Goal: Find specific page/section: Find specific page/section

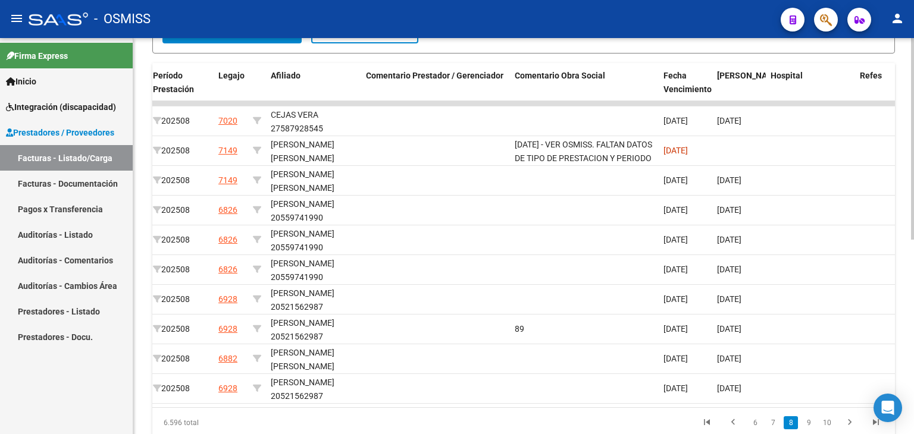
scroll to position [383, 0]
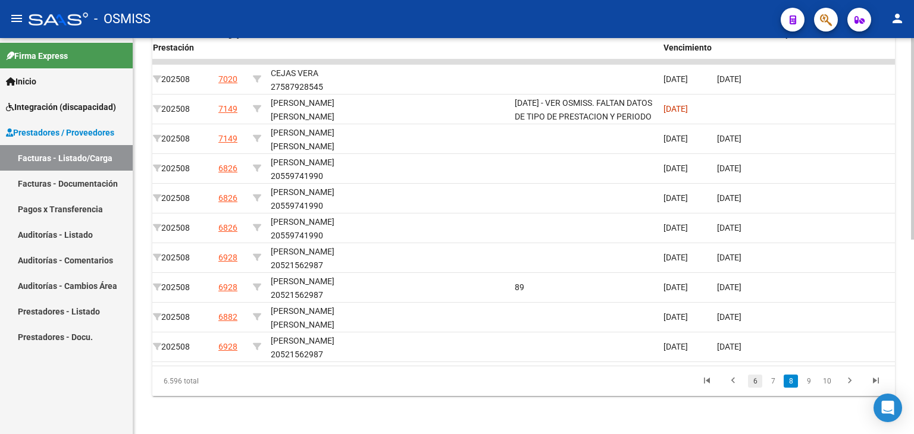
click at [753, 380] on link "6" at bounding box center [755, 381] width 14 height 13
click at [733, 382] on div "6.596 total 4 5 6 7 8" at bounding box center [523, 381] width 742 height 30
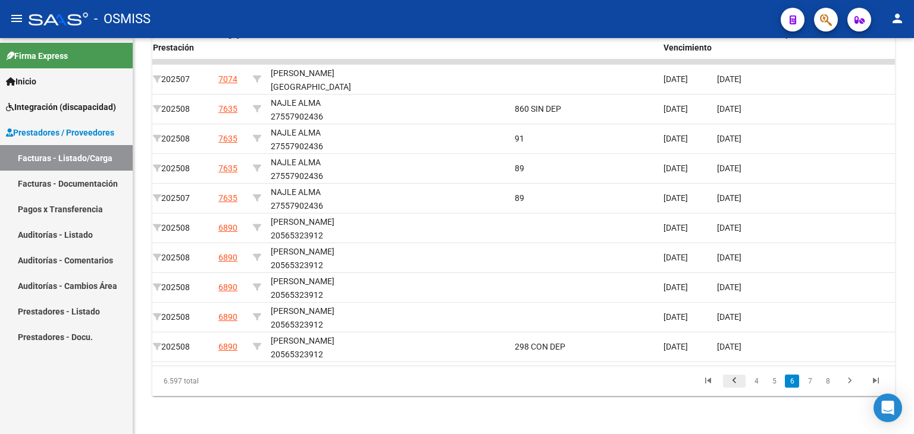
click at [729, 379] on icon "go to previous page" at bounding box center [733, 382] width 15 height 14
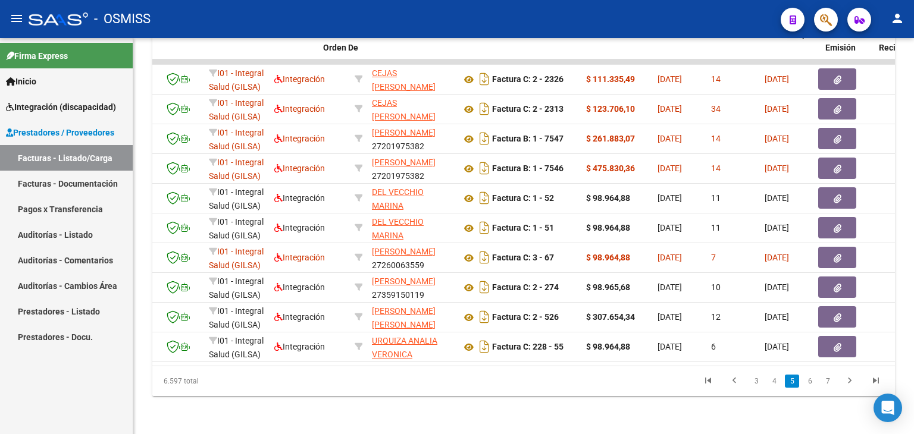
scroll to position [0, 0]
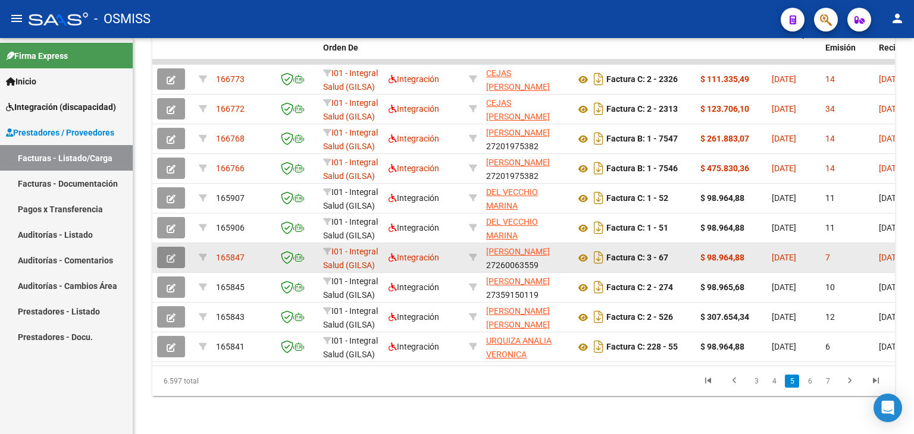
click at [175, 250] on button "button" at bounding box center [171, 257] width 28 height 21
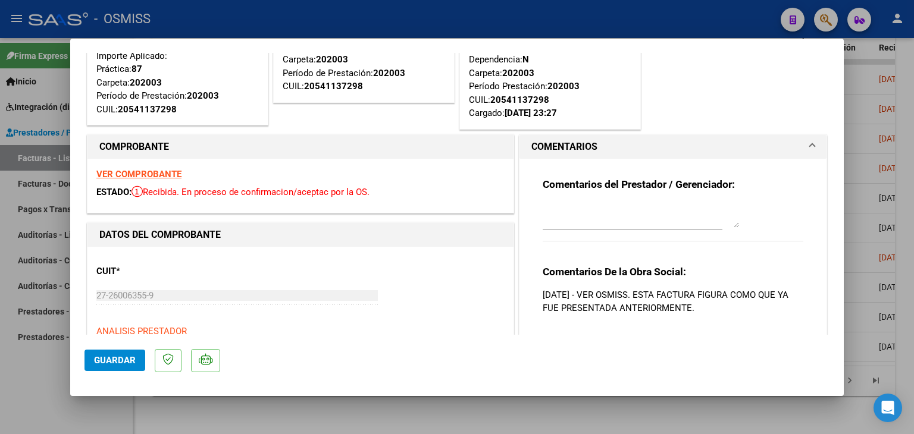
scroll to position [59, 0]
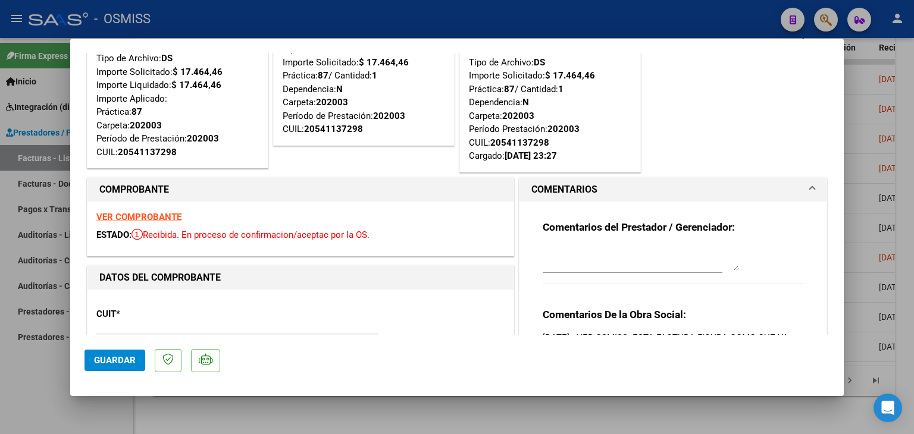
click at [150, 216] on strong "VER COMPROBANTE" at bounding box center [138, 217] width 85 height 11
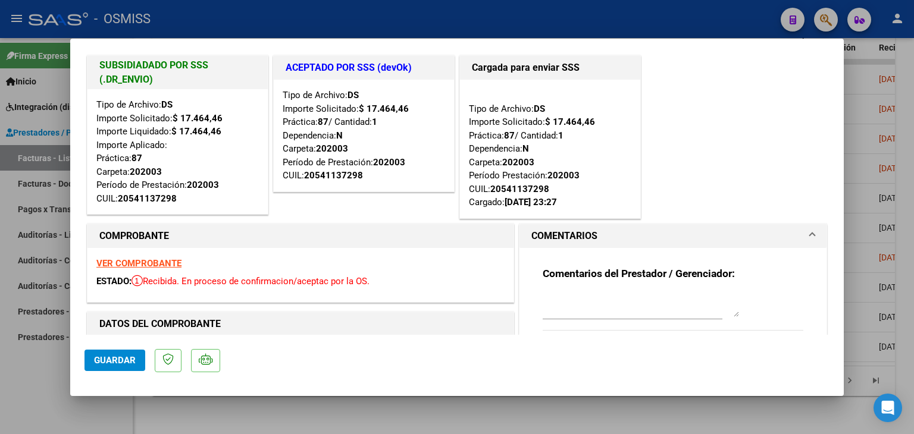
scroll to position [0, 0]
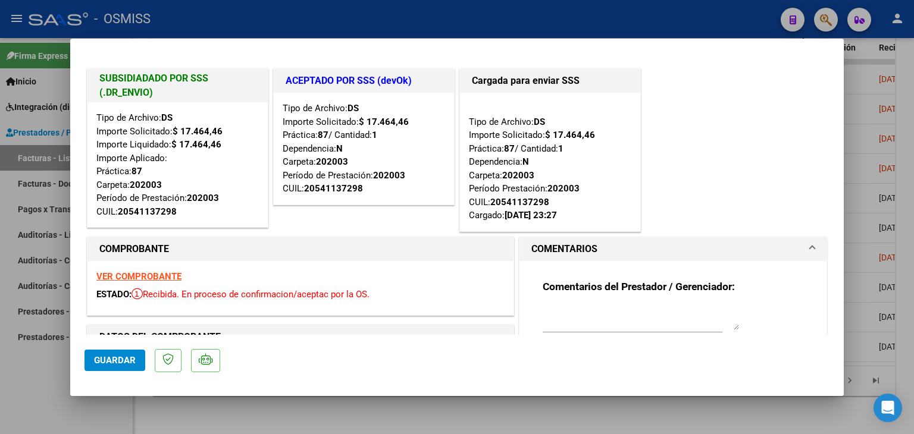
click at [110, 271] on strong "VER COMPROBANTE" at bounding box center [138, 276] width 85 height 11
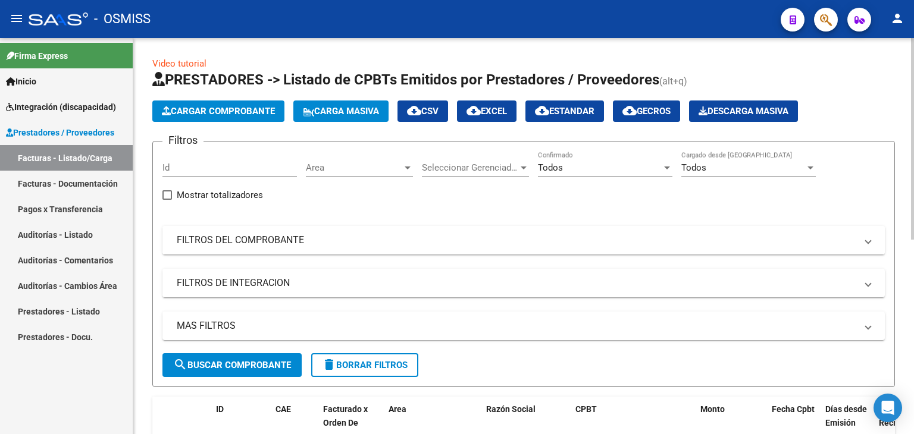
click at [259, 234] on mat-panel-title "FILTROS DEL COMPROBANTE" at bounding box center [516, 240] width 679 height 13
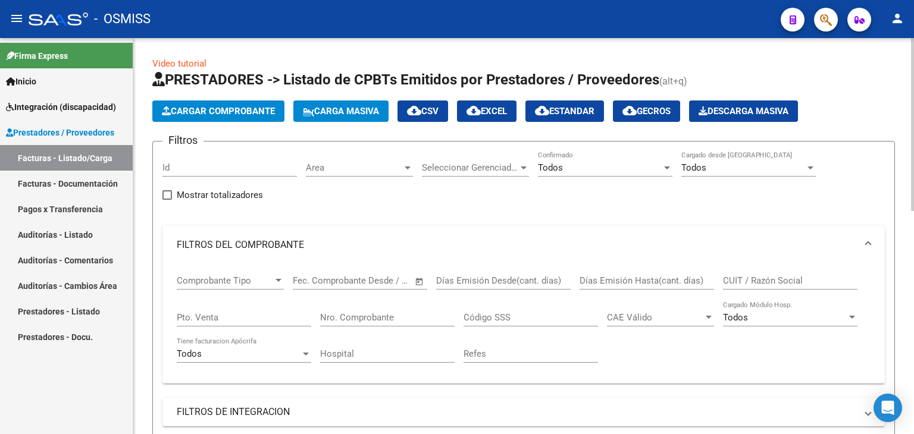
click at [733, 271] on div "CUIT / Razón Social" at bounding box center [790, 277] width 134 height 26
click at [736, 278] on input "CUIT / Razón Social" at bounding box center [790, 280] width 134 height 11
paste input "Laboratorios, rx anteriores, los previos mas antecedentes, tiempo de evolución,…"
drag, startPoint x: 863, startPoint y: 280, endPoint x: 712, endPoint y: 281, distance: 150.5
click at [712, 281] on div "Comprobante Tipo Comprobante Tipo Fecha inicio – Fecha fin Fec. Comprobante Des…" at bounding box center [524, 319] width 694 height 110
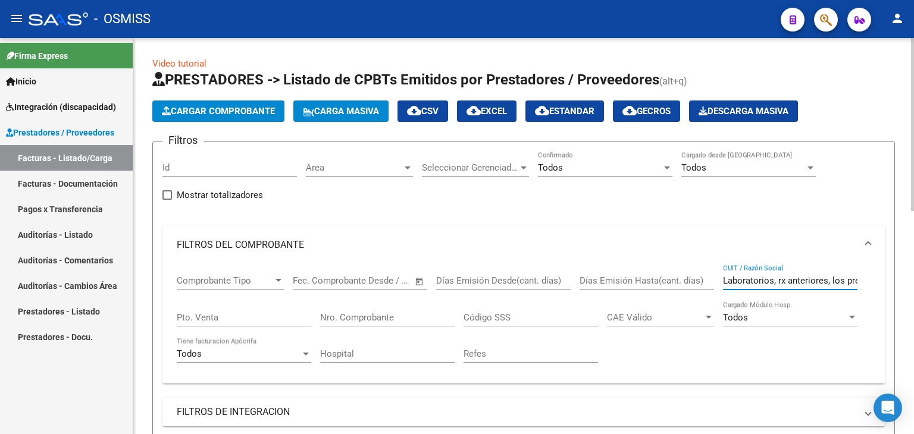
click at [833, 279] on input "Laboratorios, rx anteriores, los previos mas antecedentes, tiempo de evolución,…" at bounding box center [790, 280] width 134 height 11
drag, startPoint x: 859, startPoint y: 277, endPoint x: 719, endPoint y: 291, distance: 141.1
click at [719, 291] on div "Comprobante Tipo Comprobante Tipo Fecha inicio – Fecha fin Fec. Comprobante Des…" at bounding box center [524, 319] width 694 height 110
click at [741, 281] on input "Laboratorios, rx anteriores, los previos mas antecedentes, tiempo de evolución,…" at bounding box center [790, 280] width 134 height 11
drag, startPoint x: 721, startPoint y: 278, endPoint x: 876, endPoint y: 278, distance: 155.3
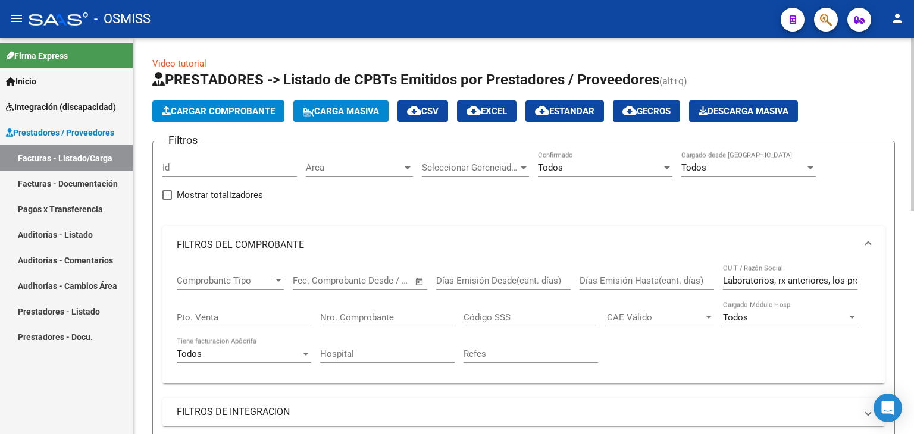
click at [876, 278] on div "Comprobante Tipo Comprobante Tipo Fecha inicio – Fecha fin Fec. Comprobante Des…" at bounding box center [523, 324] width 722 height 120
click at [839, 277] on input "Laboratorios, rx anteriores, los previos mas antecedentes, tiempo de evolución,…" at bounding box center [790, 280] width 134 height 11
drag, startPoint x: 859, startPoint y: 279, endPoint x: 806, endPoint y: 282, distance: 53.0
click at [806, 282] on div "Comprobante Tipo Comprobante Tipo Fecha inicio – Fecha fin Fec. Comprobante Des…" at bounding box center [524, 319] width 694 height 110
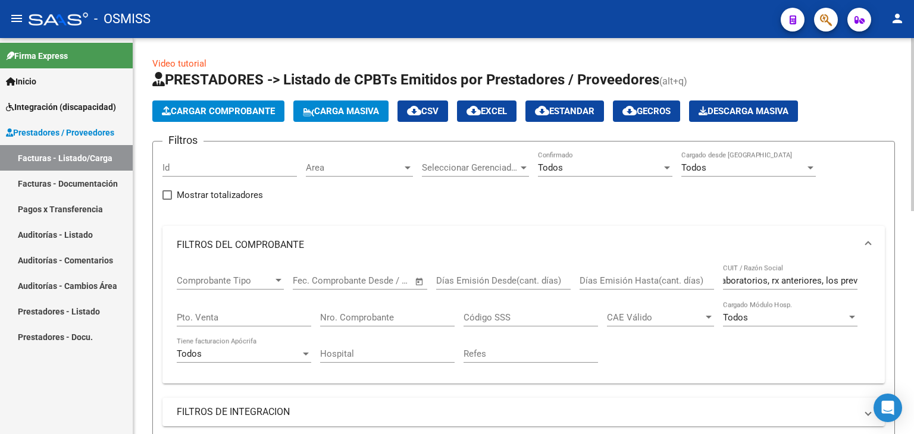
click at [840, 283] on input "Laboratorios, rx anteriores, los previos mas antecedentes, tiempo de evolución,…" at bounding box center [790, 280] width 134 height 11
click at [860, 281] on div "Comprobante Tipo Comprobante Tipo Fecha inicio – Fecha fin Fec. Comprobante Des…" at bounding box center [524, 319] width 694 height 110
click at [853, 281] on input "previos mas antecedentes, tiempo de evolución, actividad laboral." at bounding box center [790, 280] width 134 height 11
type input "o de evolución, actividad laboral."
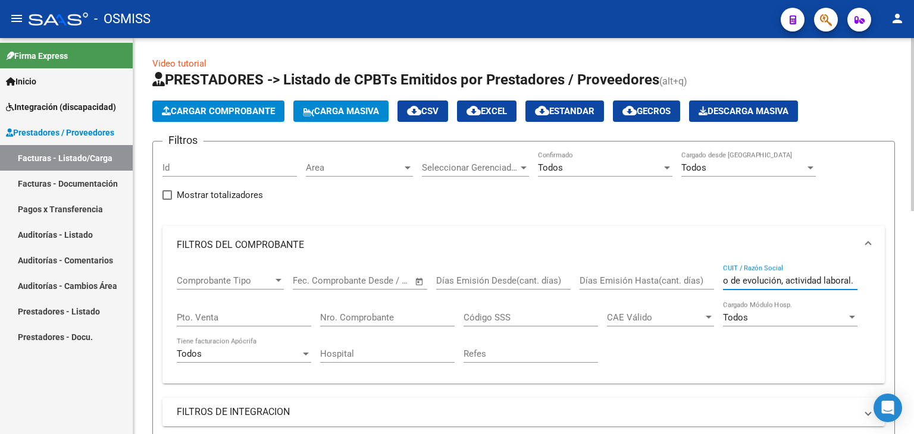
click at [838, 279] on input "o de evolución, actividad laboral." at bounding box center [790, 280] width 134 height 11
drag, startPoint x: 853, startPoint y: 278, endPoint x: 576, endPoint y: 279, distance: 277.2
click at [576, 279] on div "Comprobante Tipo Comprobante Tipo Fecha inicio – Fecha fin Fec. Comprobante Des…" at bounding box center [524, 319] width 694 height 110
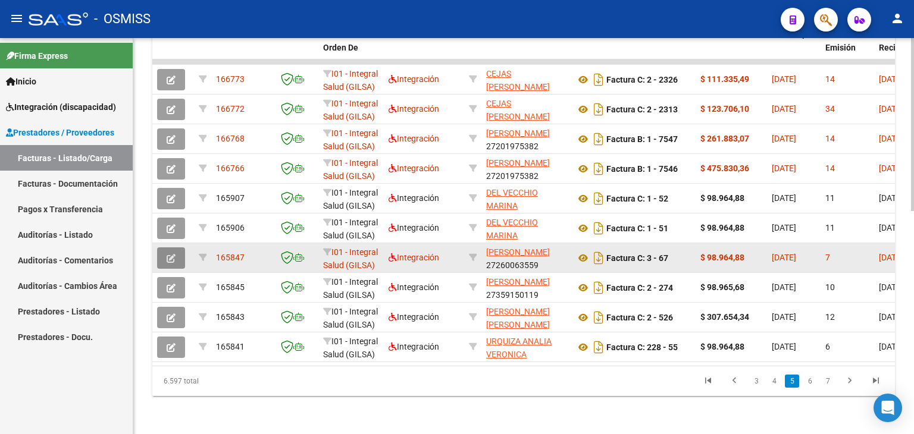
click at [165, 250] on button "button" at bounding box center [171, 257] width 28 height 21
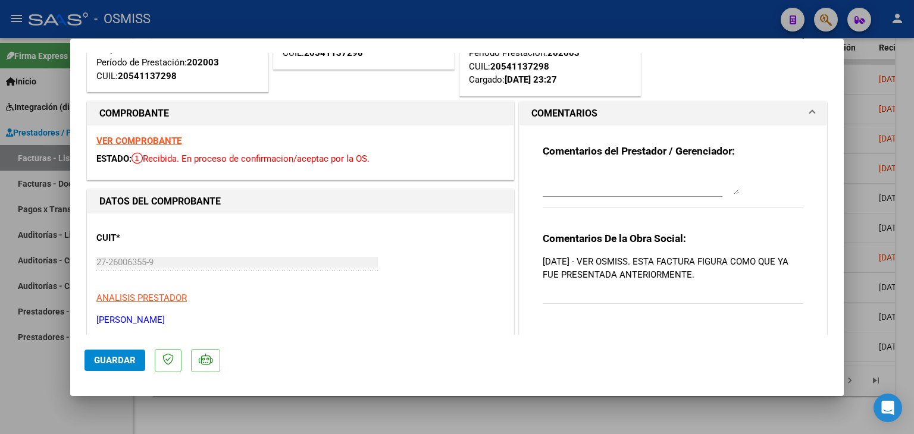
scroll to position [119, 0]
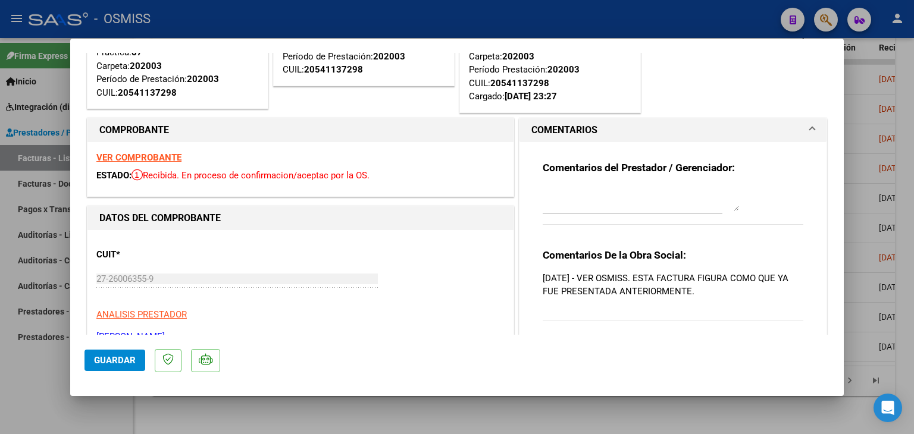
click at [152, 157] on strong "VER COMPROBANTE" at bounding box center [138, 157] width 85 height 11
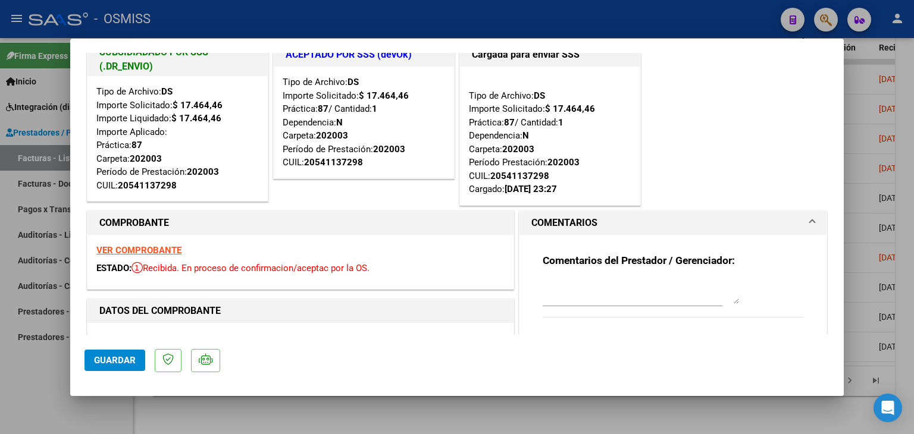
scroll to position [0, 0]
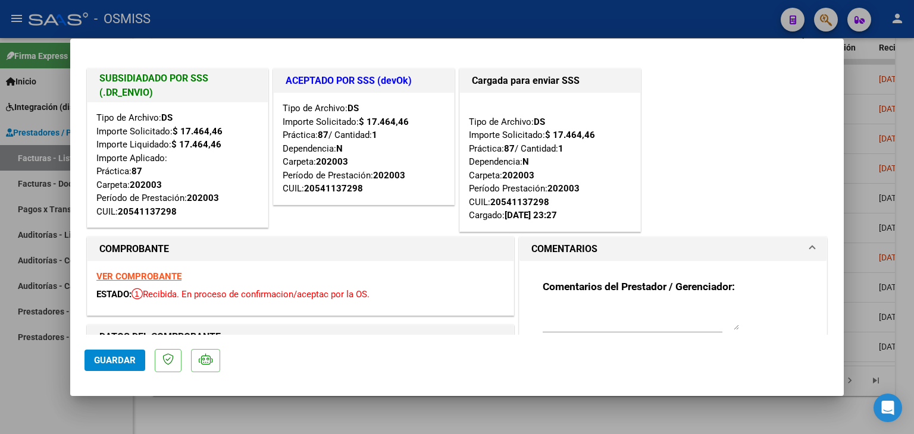
type input "$ 0,00"
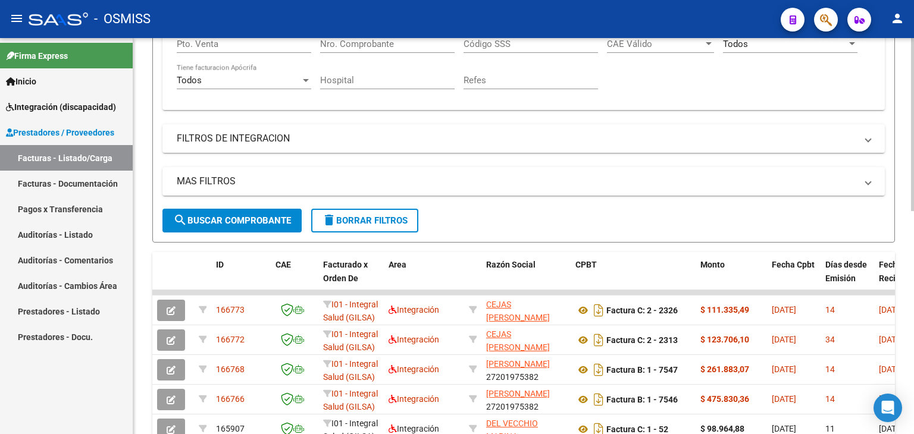
scroll to position [214, 0]
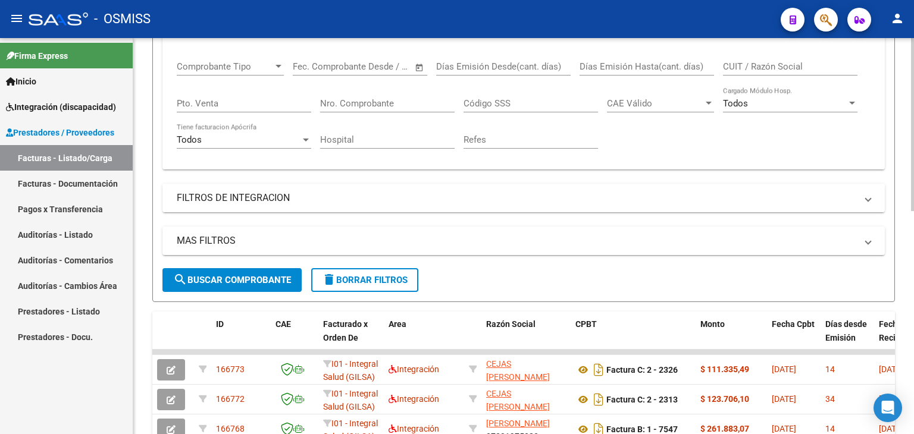
click at [374, 196] on mat-panel-title "FILTROS DE INTEGRACION" at bounding box center [516, 198] width 679 height 13
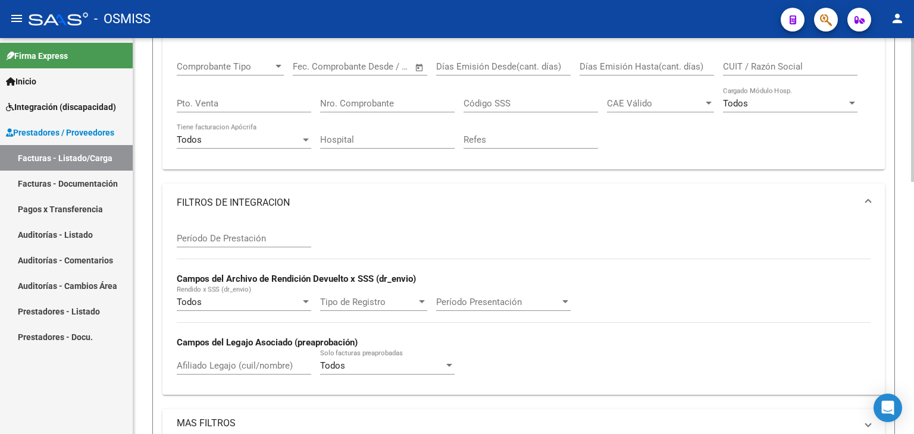
click at [336, 102] on input "Nro. Comprobante" at bounding box center [387, 103] width 134 height 11
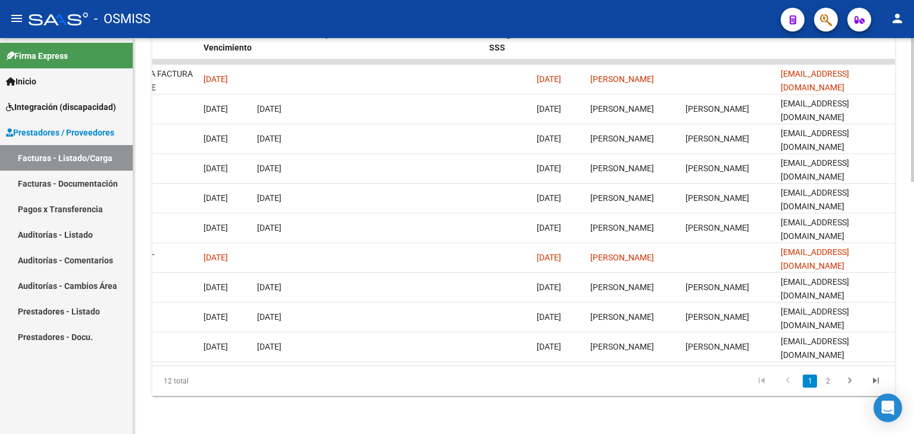
scroll to position [694, 0]
type input "67"
click at [833, 381] on link "2" at bounding box center [827, 381] width 14 height 13
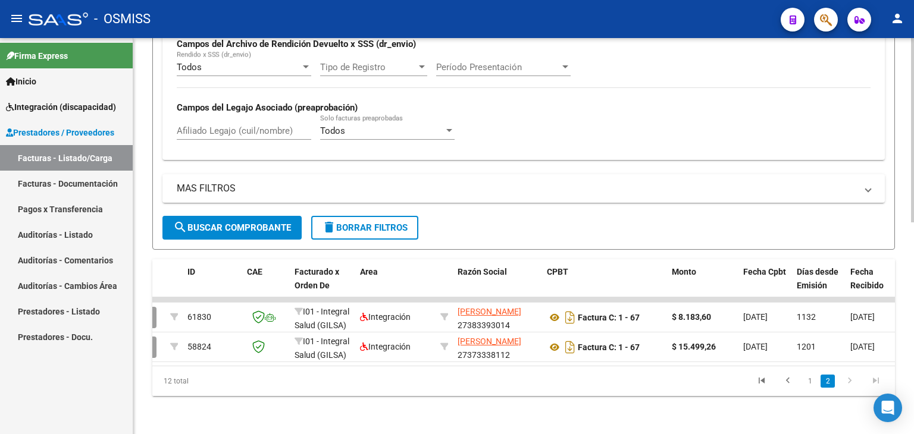
scroll to position [0, 62]
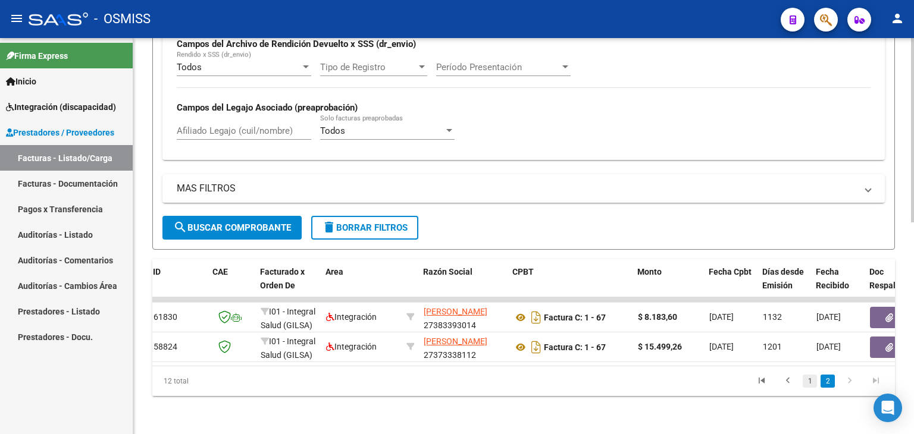
click at [811, 379] on link "1" at bounding box center [809, 381] width 14 height 13
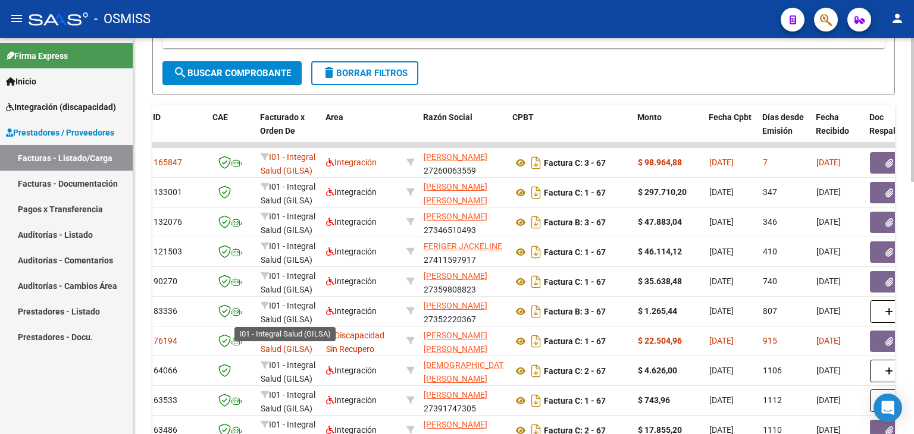
scroll to position [456, 0]
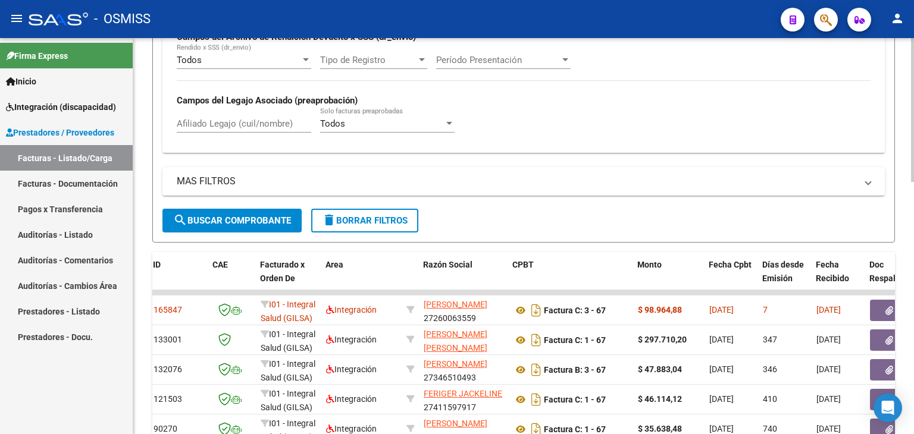
click at [30, 158] on link "Facturas - Listado/Carga" at bounding box center [66, 158] width 133 height 26
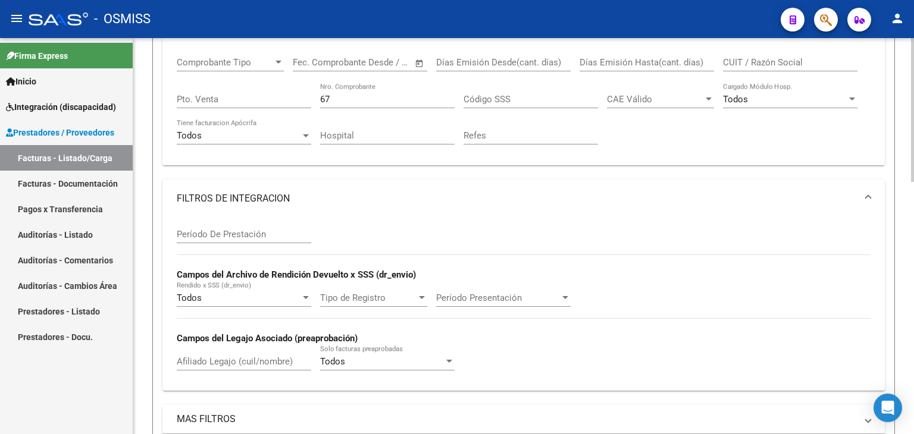
scroll to position [99, 0]
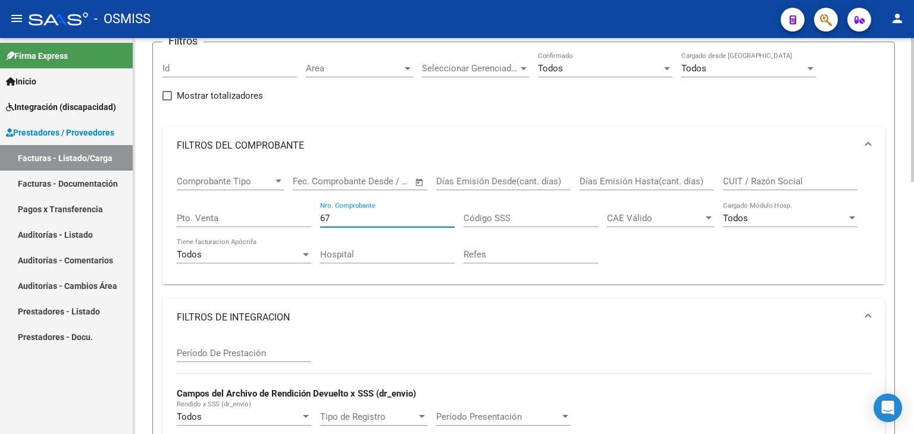
drag, startPoint x: 349, startPoint y: 216, endPoint x: 267, endPoint y: 206, distance: 82.6
click at [267, 206] on div "Comprobante Tipo Comprobante Tipo Fecha inicio – Fecha fin Fec. Comprobante Des…" at bounding box center [524, 220] width 694 height 110
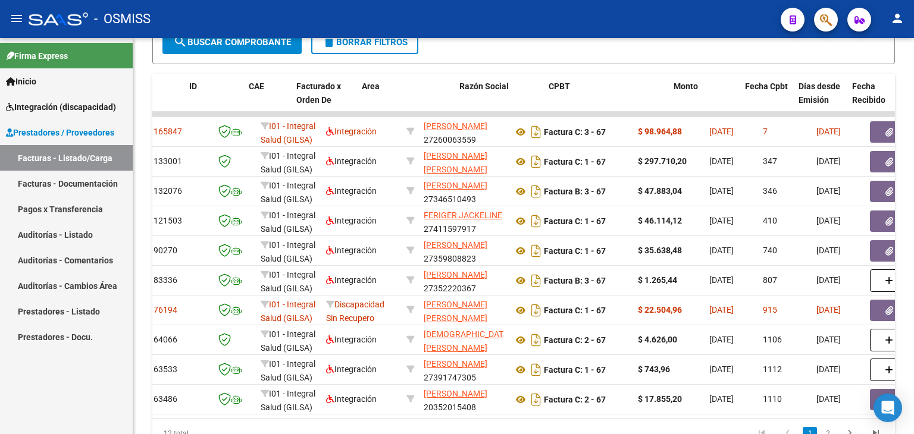
scroll to position [0, 0]
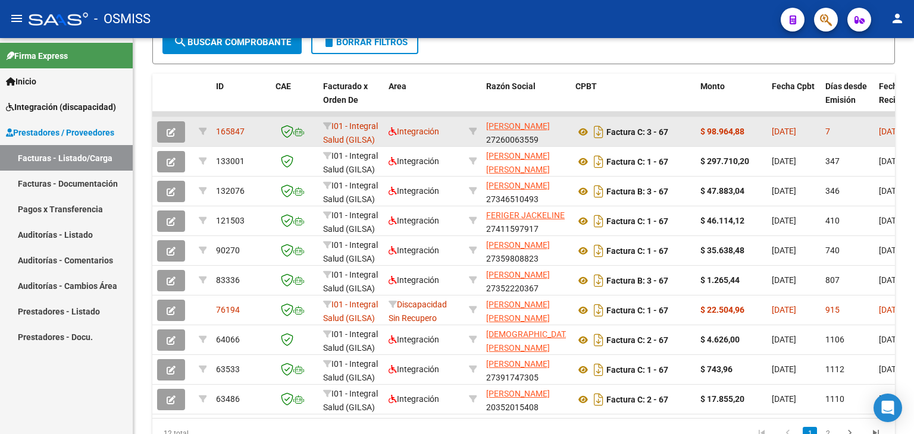
click at [169, 139] on button "button" at bounding box center [171, 131] width 28 height 21
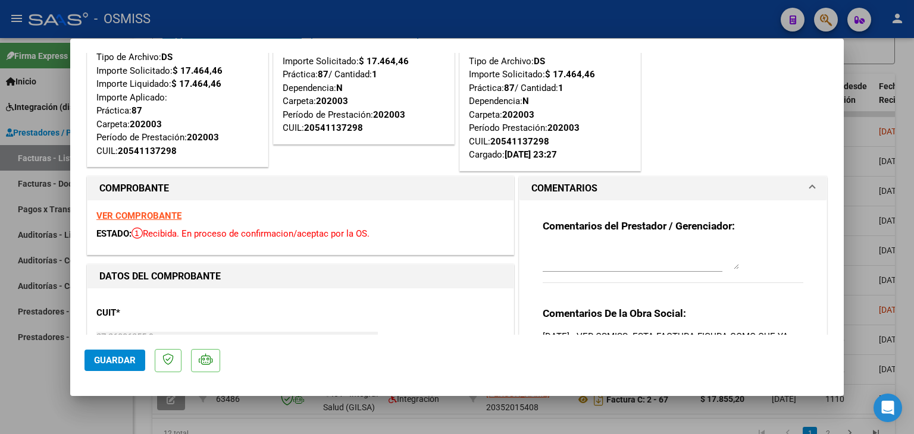
scroll to position [119, 0]
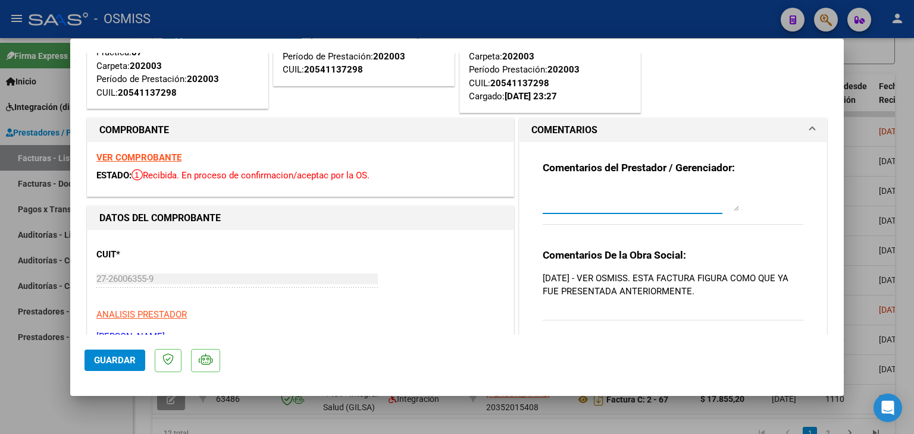
click at [548, 192] on textarea at bounding box center [640, 199] width 196 height 24
type textarea "[DATE]"
drag, startPoint x: 480, startPoint y: 197, endPoint x: 435, endPoint y: 197, distance: 44.6
type input "$ 0,00"
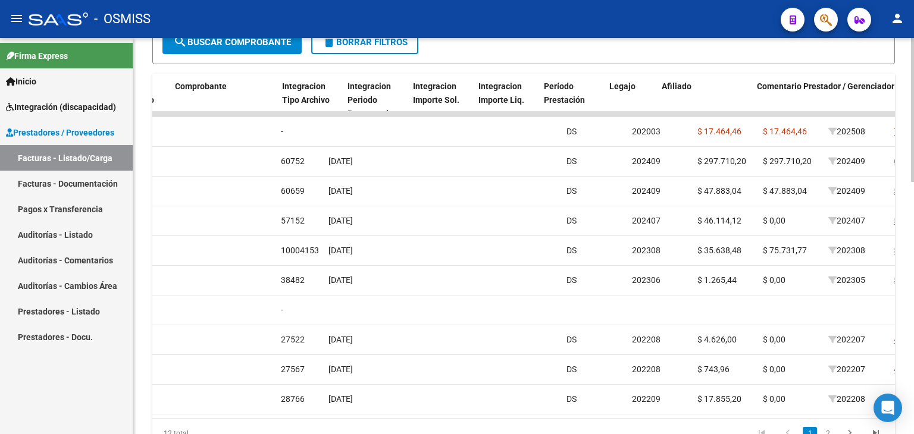
scroll to position [0, 1295]
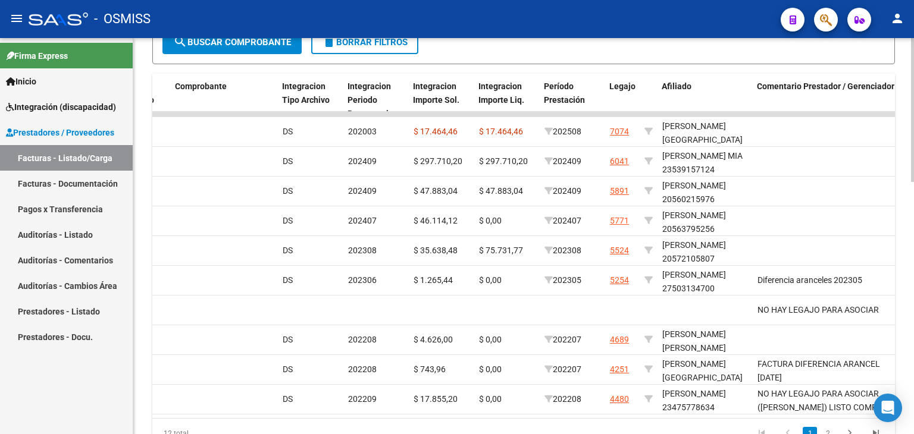
drag, startPoint x: 626, startPoint y: 413, endPoint x: 652, endPoint y: 413, distance: 26.2
click at [652, 413] on datatable-body "165847 I01 - Integral Salud (GILSA) Integración [PERSON_NAME] 27260063559 Factu…" at bounding box center [523, 265] width 742 height 306
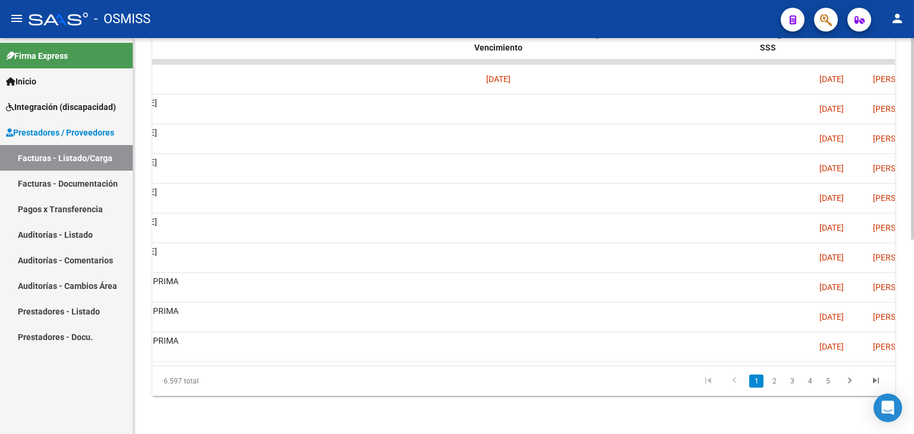
scroll to position [0, 1875]
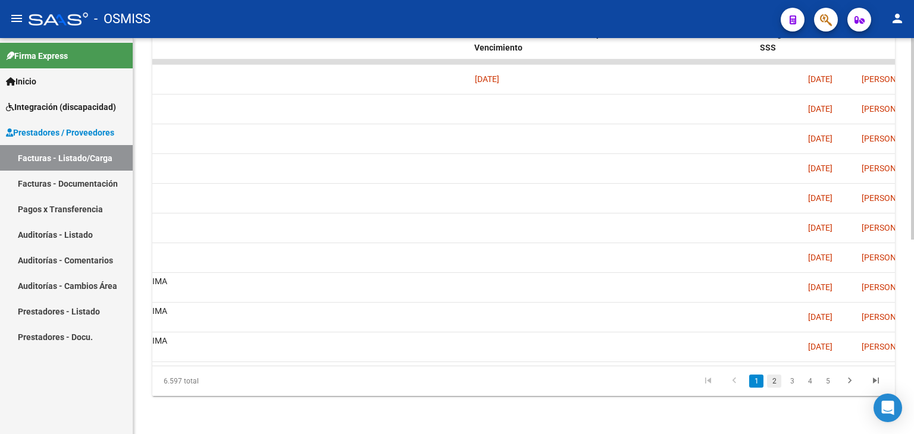
click at [773, 377] on link "2" at bounding box center [774, 381] width 14 height 13
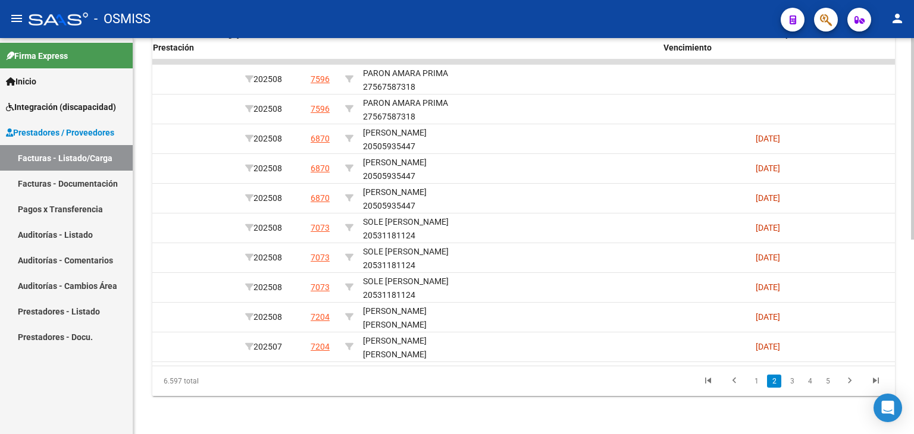
scroll to position [0, 1830]
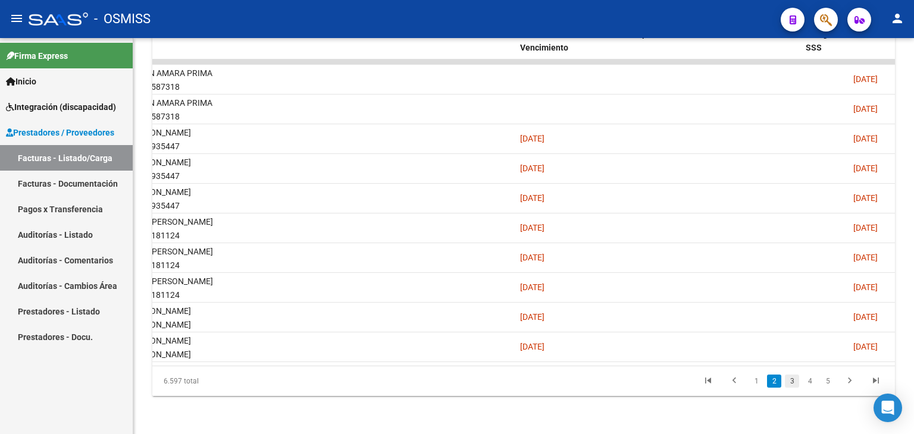
click at [791, 381] on link "3" at bounding box center [792, 381] width 14 height 13
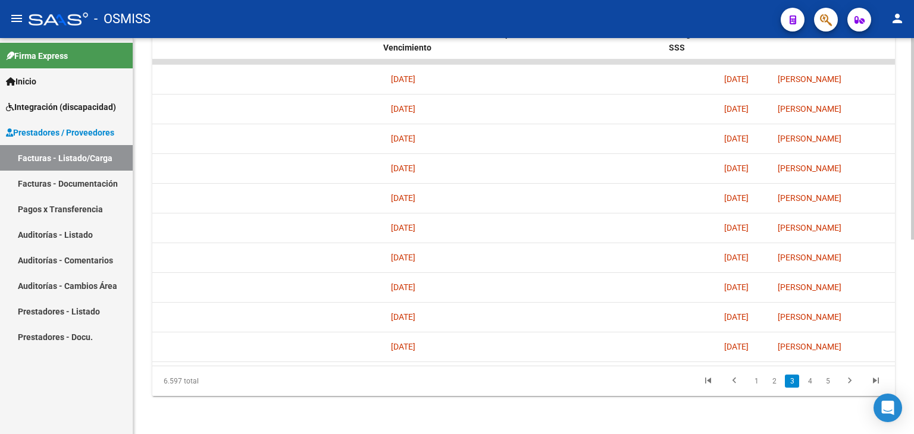
scroll to position [0, 2056]
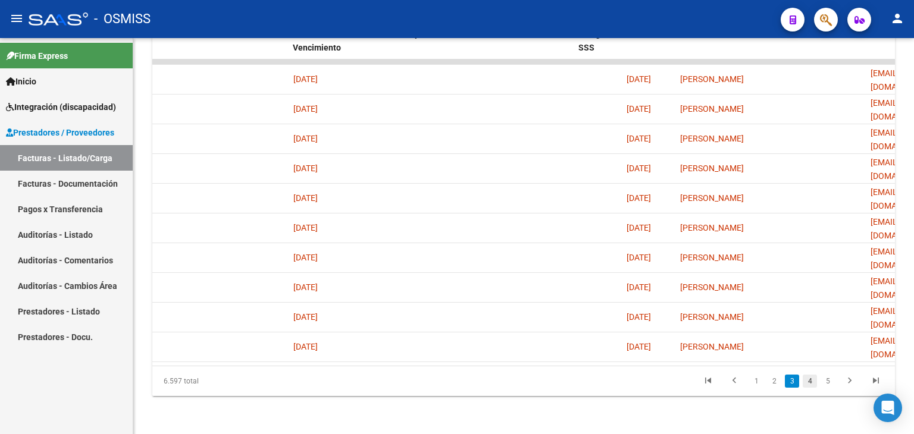
click at [813, 377] on link "4" at bounding box center [809, 381] width 14 height 13
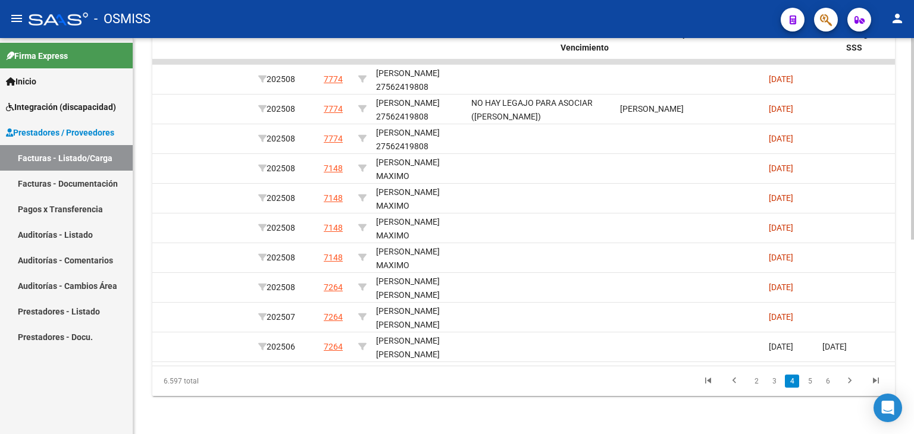
scroll to position [0, 1906]
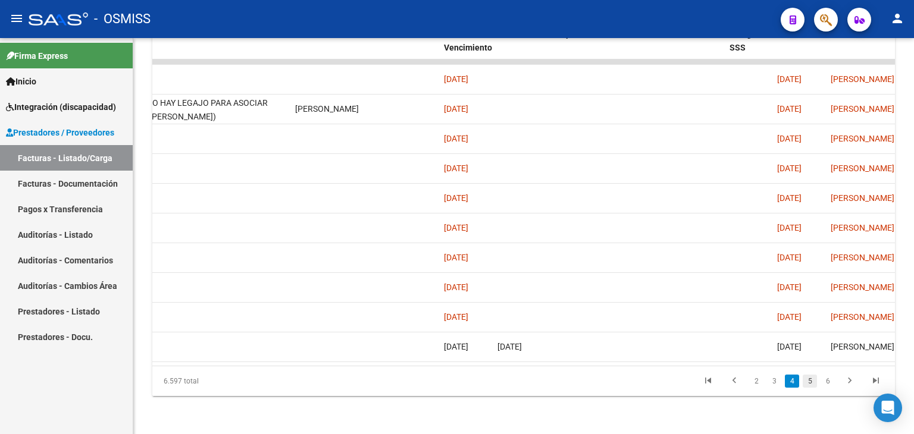
click at [814, 384] on link "5" at bounding box center [809, 381] width 14 height 13
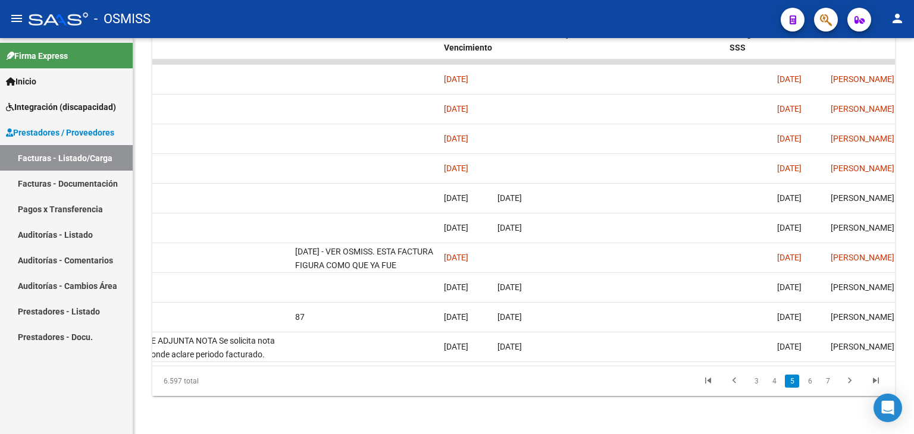
drag, startPoint x: 705, startPoint y: 367, endPoint x: 650, endPoint y: 371, distance: 55.5
click at [650, 371] on div "6.597 total 3 4 5 6 7" at bounding box center [523, 381] width 742 height 30
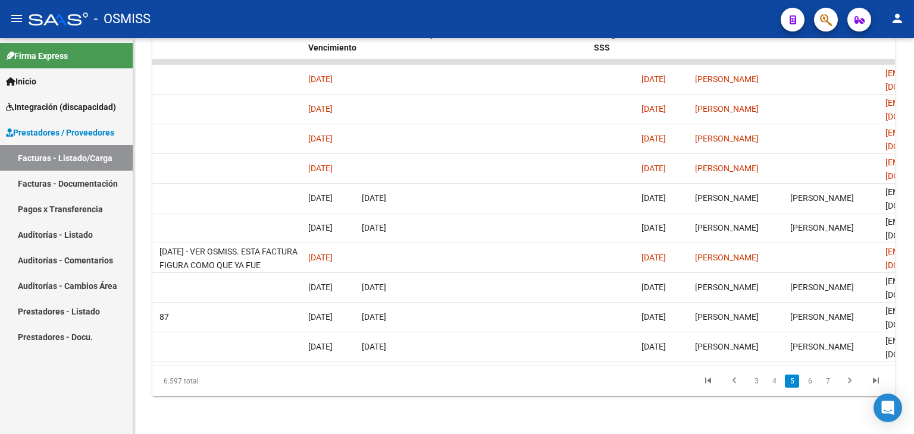
scroll to position [0, 2127]
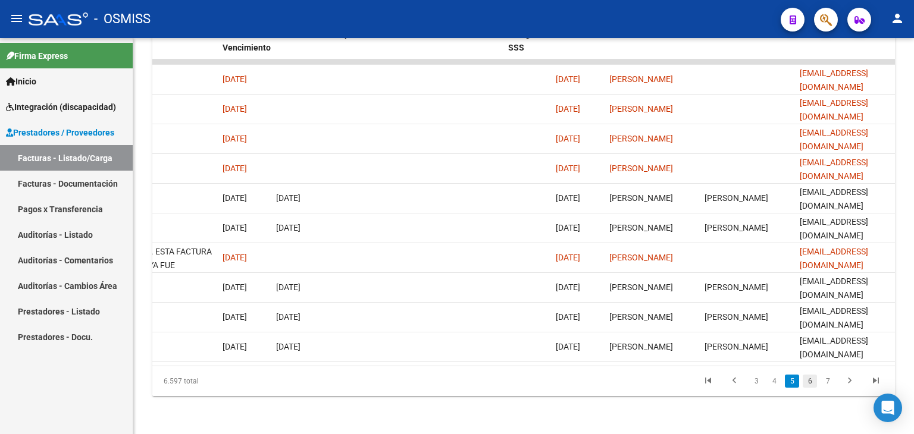
click at [807, 375] on link "6" at bounding box center [809, 381] width 14 height 13
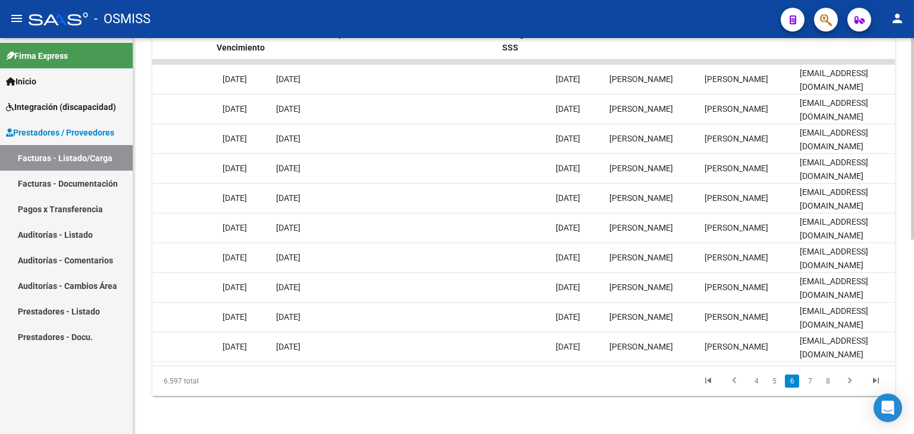
scroll to position [0, 2146]
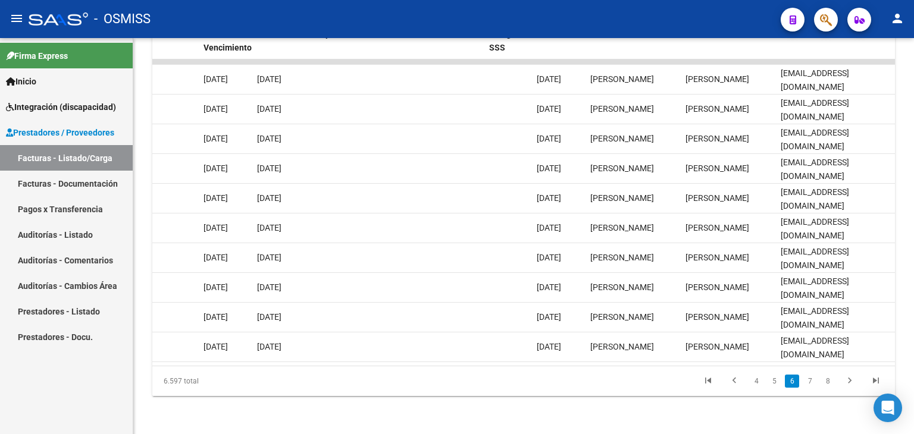
click at [817, 380] on li "7" at bounding box center [810, 381] width 18 height 20
click at [812, 379] on link "7" at bounding box center [809, 381] width 14 height 13
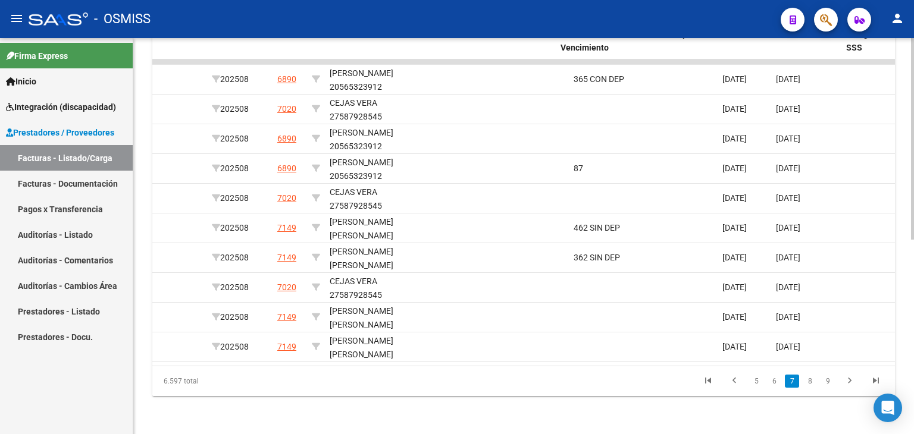
scroll to position [0, 1789]
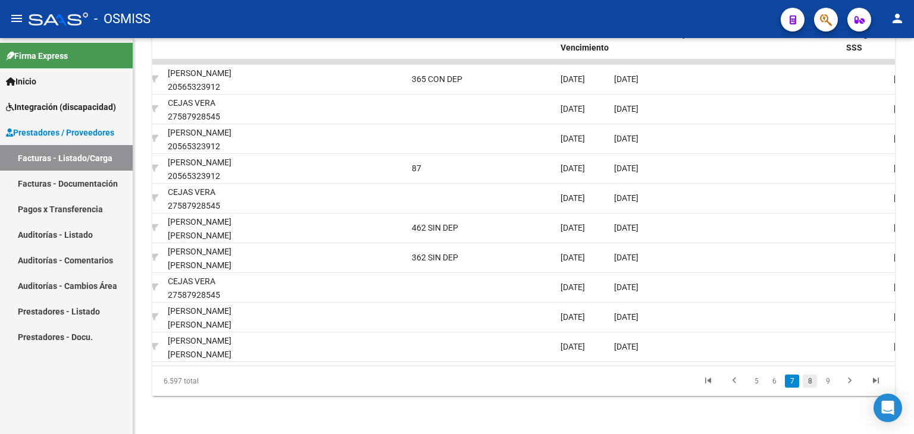
click at [807, 382] on link "8" at bounding box center [809, 381] width 14 height 13
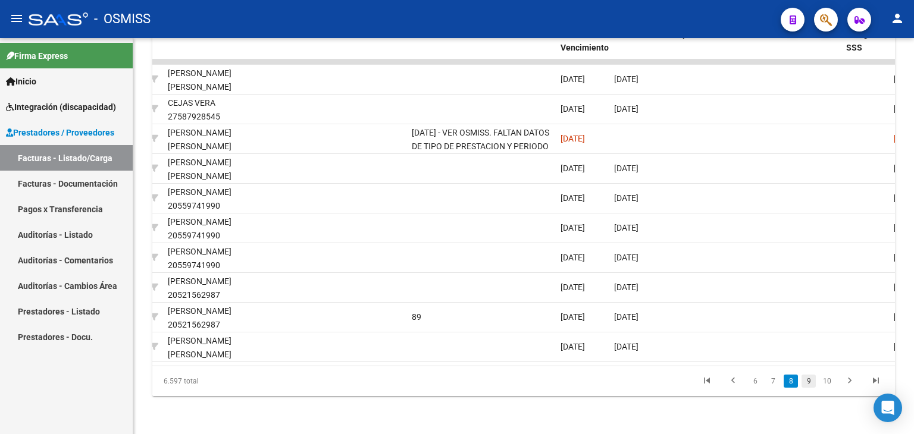
click at [813, 380] on link "9" at bounding box center [808, 381] width 14 height 13
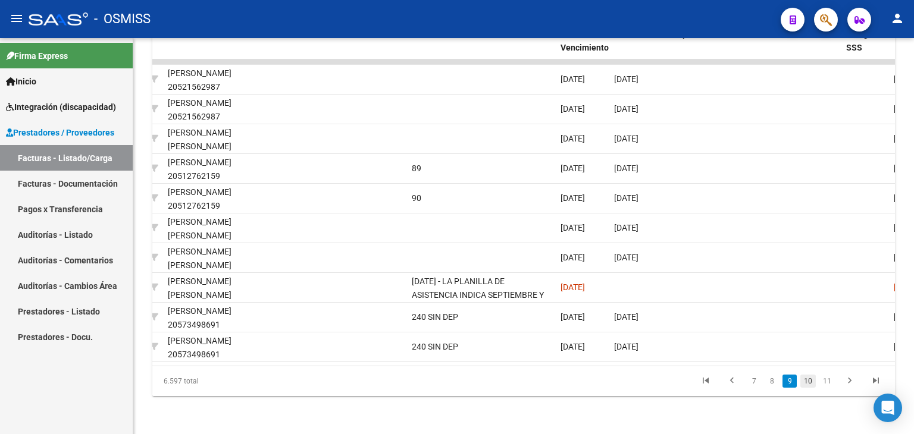
click at [810, 381] on link "10" at bounding box center [807, 381] width 15 height 13
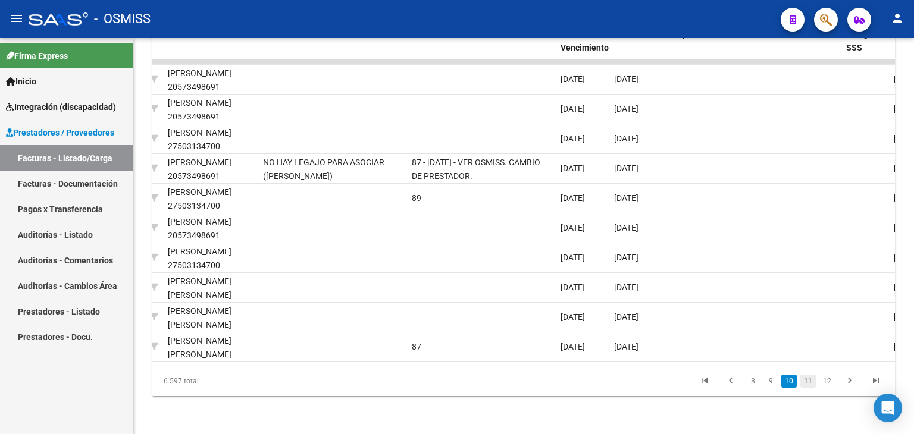
click at [808, 380] on link "11" at bounding box center [807, 381] width 15 height 13
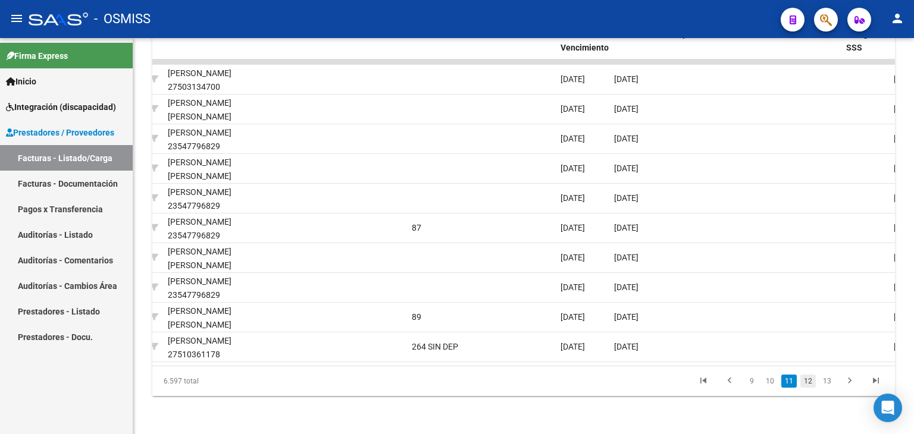
click at [805, 381] on link "12" at bounding box center [807, 381] width 15 height 13
click at [808, 380] on link "13" at bounding box center [807, 381] width 15 height 13
click at [813, 383] on link "14" at bounding box center [807, 381] width 15 height 13
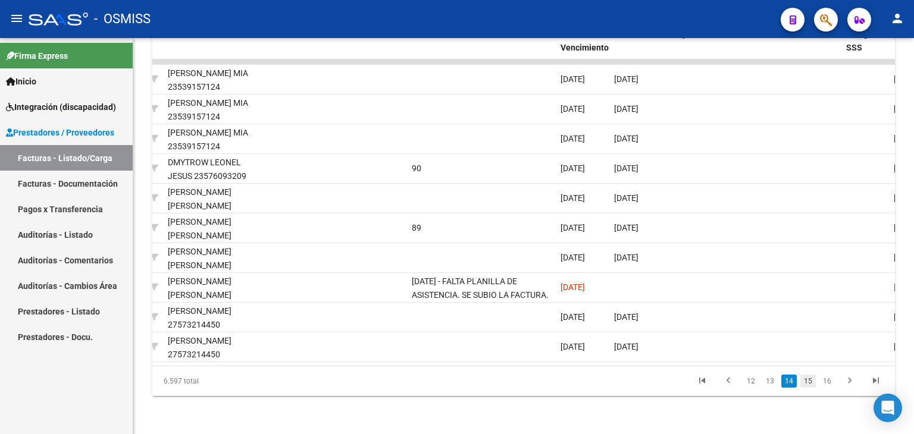
click at [808, 379] on link "15" at bounding box center [807, 381] width 15 height 13
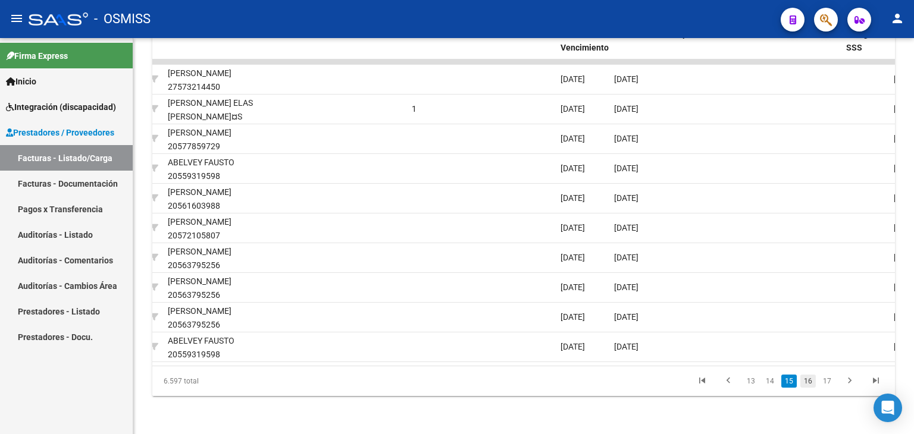
click at [811, 381] on link "16" at bounding box center [807, 381] width 15 height 13
click at [811, 384] on link "17" at bounding box center [807, 381] width 15 height 13
click at [811, 379] on link "18" at bounding box center [807, 381] width 15 height 13
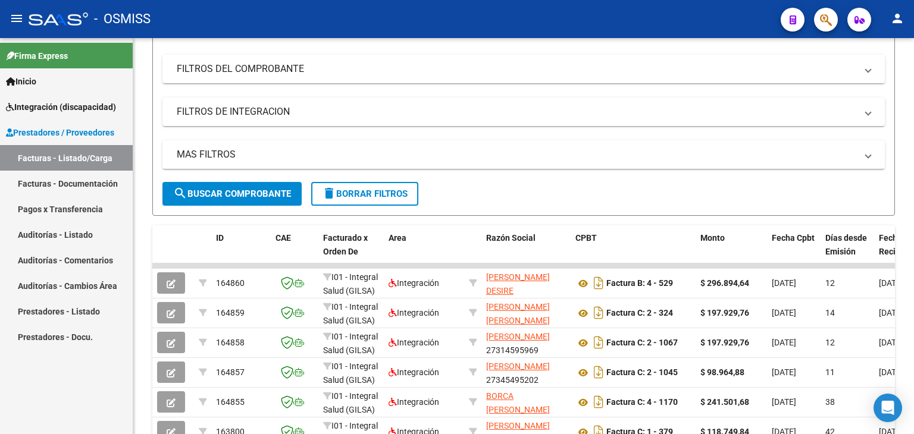
scroll to position [26, 0]
